Goal: Information Seeking & Learning: Find specific fact

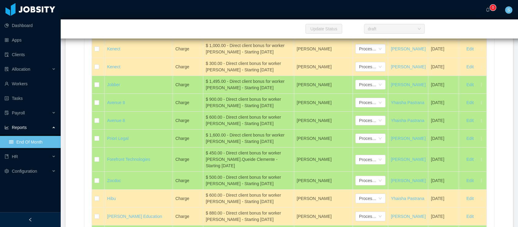
scroll to position [5593, 0]
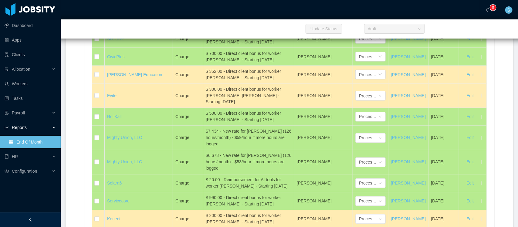
drag, startPoint x: 219, startPoint y: 114, endPoint x: 204, endPoint y: 112, distance: 15.7
click at [206, 26] on div "$9,902.98 - Agreed discount" at bounding box center [249, 22] width 86 height 6
copy div "9,902.98"
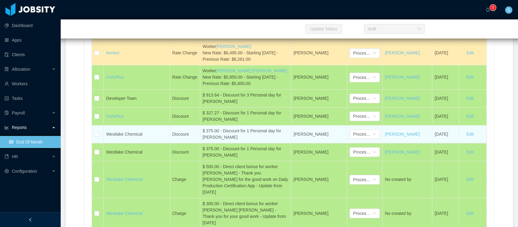
scroll to position [2859, 0]
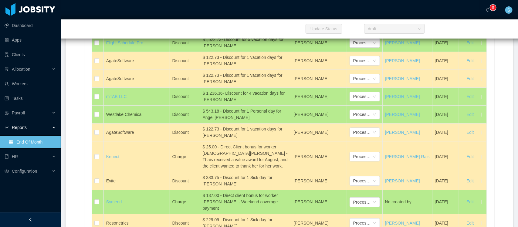
drag, startPoint x: 228, startPoint y: 114, endPoint x: 198, endPoint y: 103, distance: 31.9
click at [200, 34] on td "$ 265.91 - Discount for 1 Personal day for [DEMOGRAPHIC_DATA][PERSON_NAME]" at bounding box center [245, 25] width 91 height 18
copy div "$ 265.91 - Discount for 1 Personal day for [DEMOGRAPHIC_DATA][PERSON_NAME]"
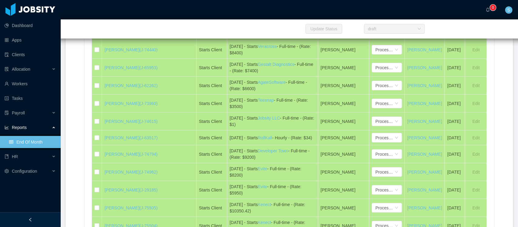
scroll to position [3213, 0]
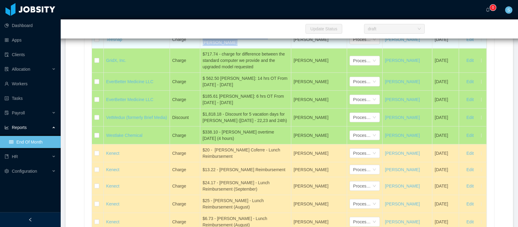
drag, startPoint x: 218, startPoint y: 116, endPoint x: 196, endPoint y: 112, distance: 22.1
click at [196, 49] on tr "Teesnap Charge $2,238.55 Equipment Delivery for [PERSON_NAME] [PERSON_NAME] Pro…" at bounding box center [289, 40] width 394 height 18
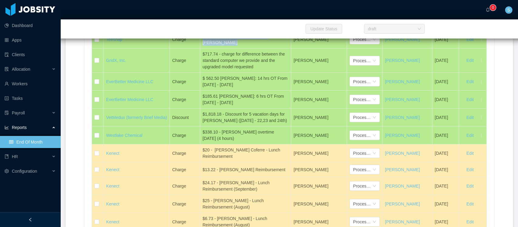
copy tr "$2,238.55 Equipment Delivery for [PERSON_NAME]"
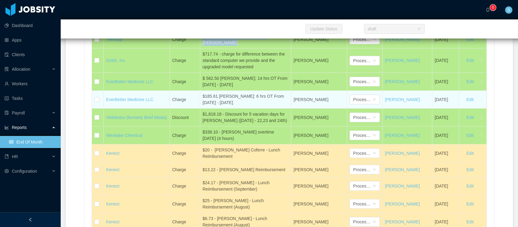
copy tr "$2,238.55 Equipment Delivery for [PERSON_NAME]"
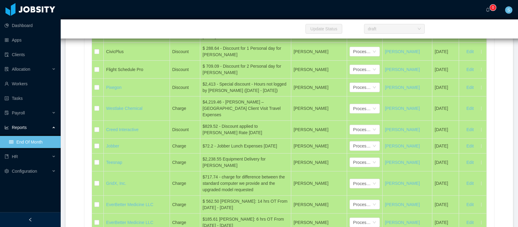
scroll to position [3291, 0]
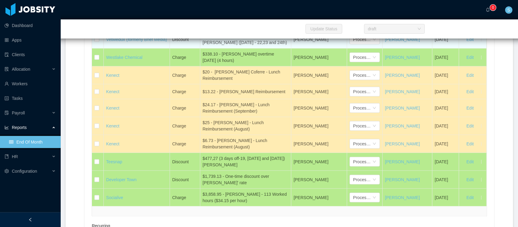
drag, startPoint x: 200, startPoint y: 111, endPoint x: 277, endPoint y: 119, distance: 77.1
click at [277, 49] on td "$1,818.18 - Discount for 5 vacation days for [PERSON_NAME] ([DATE] - 22,23 and …" at bounding box center [245, 40] width 91 height 18
click at [245, 46] on div "$1,818.18 - Discount for 5 vacation days for [PERSON_NAME] ([DATE] - 22,23 and …" at bounding box center [246, 39] width 86 height 13
drag, startPoint x: 219, startPoint y: 110, endPoint x: 225, endPoint y: 118, distance: 9.7
click at [225, 46] on div "$1,818.18 - Discount for 5 vacation days for [PERSON_NAME] ([DATE] - 22,23 and …" at bounding box center [246, 39] width 86 height 13
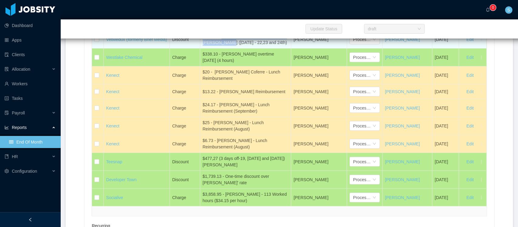
copy div "- Discount for 5 vacation days for [PERSON_NAME]"
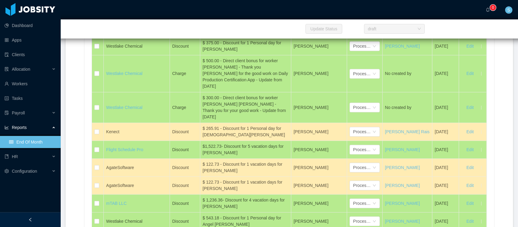
scroll to position [2945, 0]
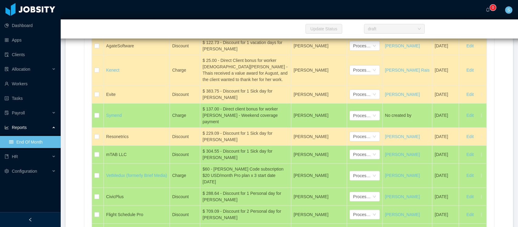
drag, startPoint x: 236, startPoint y: 116, endPoint x: 218, endPoint y: 109, distance: 19.4
click at [218, 34] on div "$ 543.18 - Discount for 1 Personal day for Angel [PERSON_NAME]" at bounding box center [246, 28] width 86 height 13
copy div "- Discount for 1 Personal day for [PERSON_NAME]"
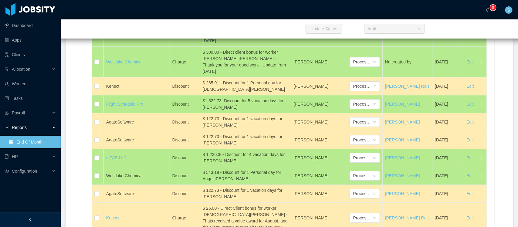
scroll to position [2760, 0]
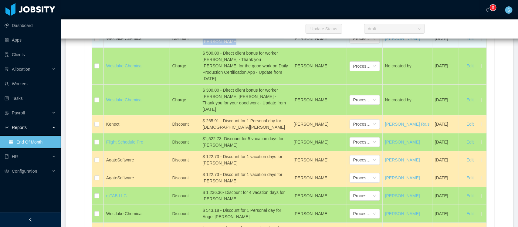
drag, startPoint x: 228, startPoint y: 126, endPoint x: 218, endPoint y: 122, distance: 11.4
click at [218, 45] on div "$ 375.00 - Discount for 1 Personal day for [PERSON_NAME]" at bounding box center [246, 38] width 86 height 13
copy div "- Discount for 1 Personal day for [PERSON_NAME]"
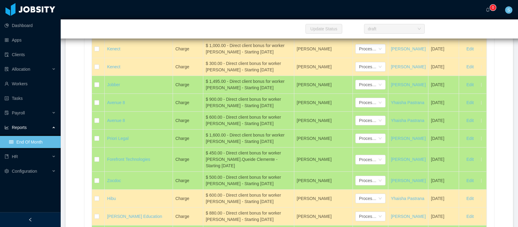
scroll to position [5593, 0]
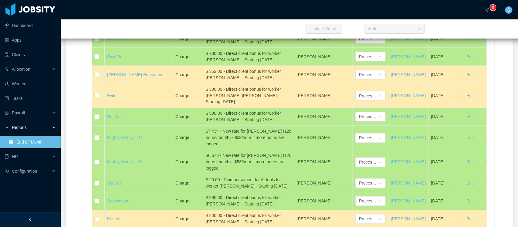
drag, startPoint x: 220, startPoint y: 111, endPoint x: 202, endPoint y: 113, distance: 18.3
click at [206, 26] on div "$9,902.98 - Agreed discount" at bounding box center [249, 22] width 86 height 6
copy div "$9,902.98"
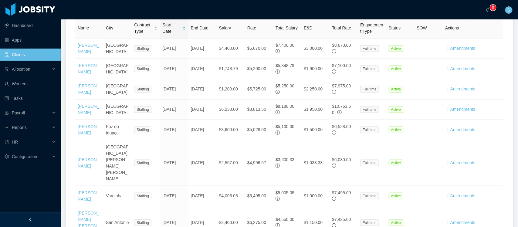
scroll to position [227, 0]
